Goal: Task Accomplishment & Management: Manage account settings

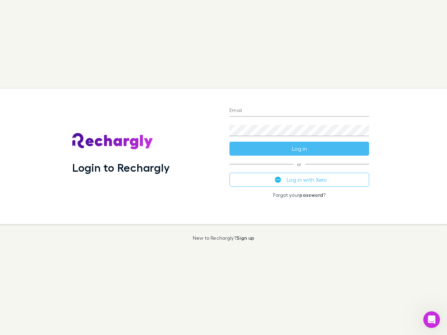
click at [224, 168] on div "Login to Rechargly" at bounding box center [145, 157] width 157 height 136
click at [299, 111] on input "Email" at bounding box center [299, 110] width 140 height 11
click at [299, 149] on button "Log in" at bounding box center [299, 149] width 140 height 14
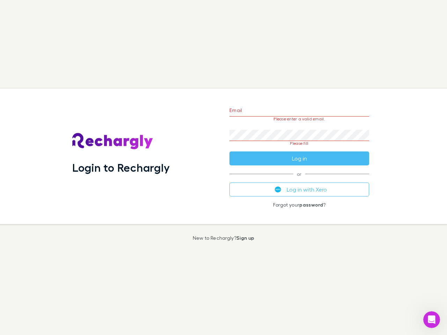
click at [299, 180] on div "Email Please enter a valid email. Password Please fill Log in or Log in with Xe…" at bounding box center [299, 157] width 151 height 136
click at [432, 320] on icon "Open Intercom Messenger" at bounding box center [432, 320] width 12 height 12
